Goal: Task Accomplishment & Management: Manage account settings

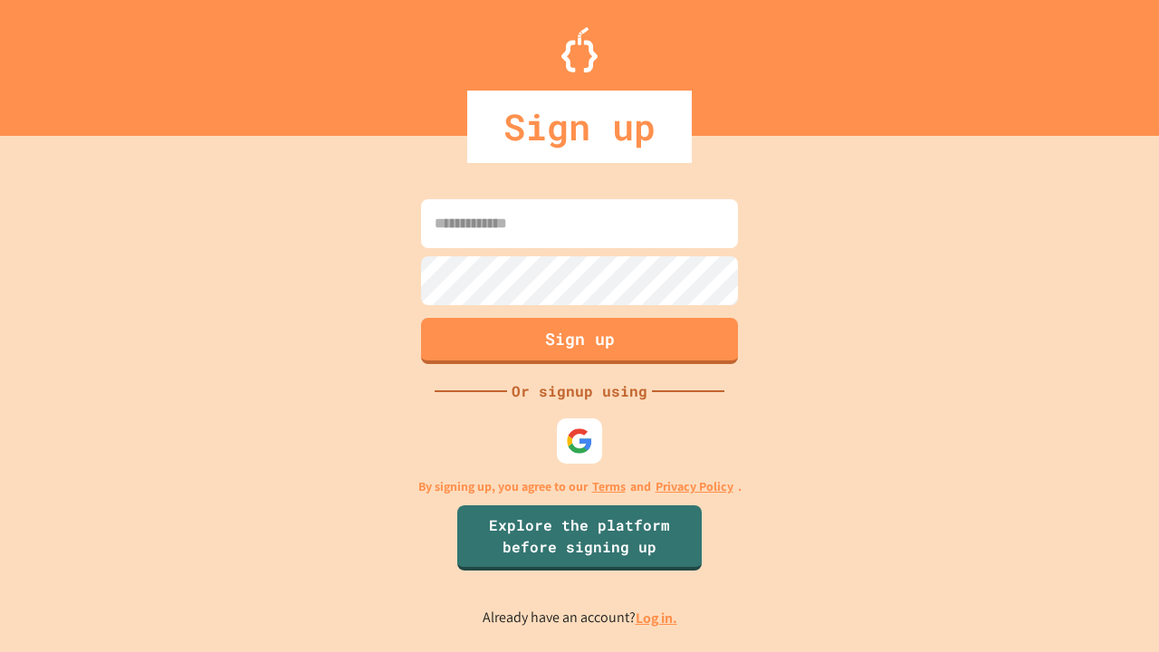
click at [657, 618] on link "Log in." at bounding box center [657, 617] width 42 height 19
